Goal: Find specific page/section: Find specific page/section

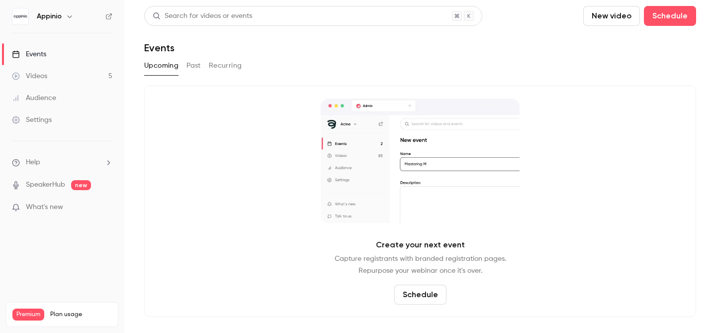
click at [68, 16] on icon "button" at bounding box center [69, 16] width 4 height 2
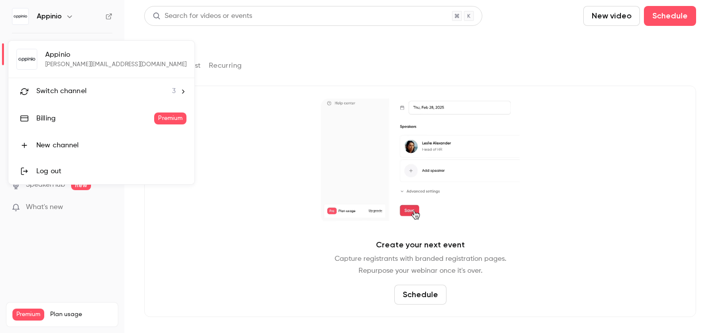
click at [183, 91] on icon at bounding box center [184, 91] width 2 height 4
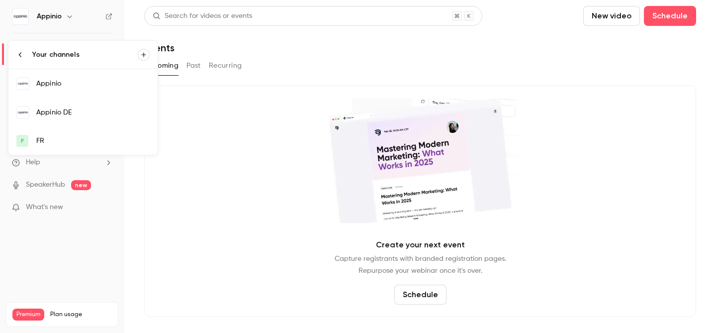
click at [79, 118] on link "Appinio DE" at bounding box center [82, 112] width 149 height 29
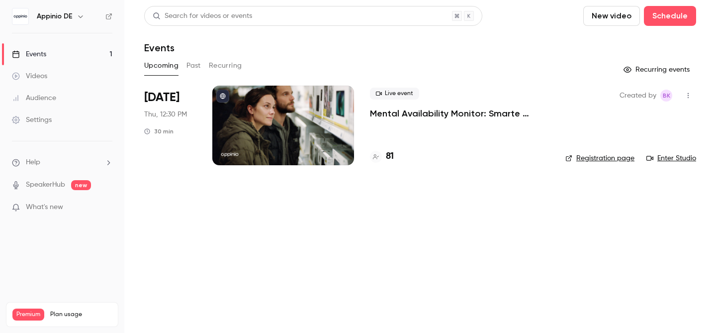
click at [286, 130] on div at bounding box center [283, 126] width 142 height 80
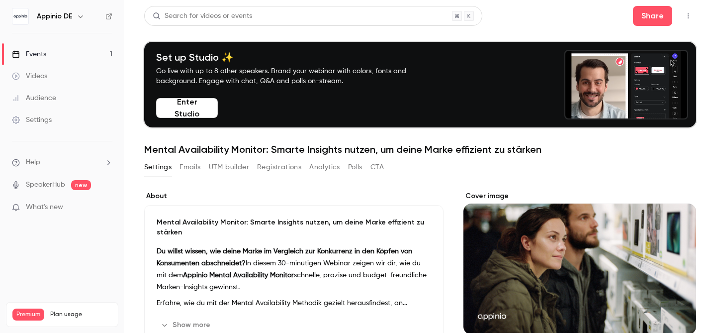
click at [277, 169] on button "Registrations" at bounding box center [279, 167] width 44 height 16
